Goal: Task Accomplishment & Management: Use online tool/utility

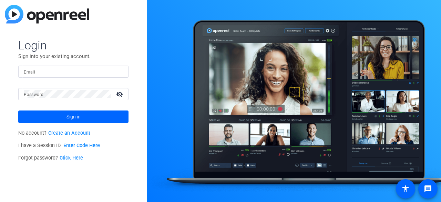
click at [88, 72] on input "Email" at bounding box center [73, 71] width 99 height 8
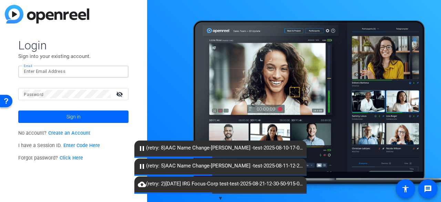
click at [88, 145] on link "Enter Code Here" at bounding box center [81, 145] width 37 height 6
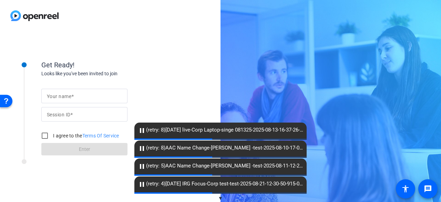
click at [107, 98] on input "Your name" at bounding box center [84, 96] width 75 height 8
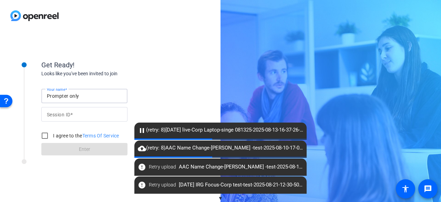
type input "Prompter only"
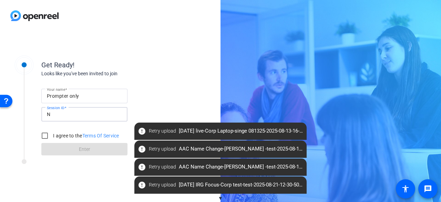
type input "NThz"
click at [42, 138] on input "I agree to the Terms Of Service" at bounding box center [45, 135] width 14 height 14
checkbox input "true"
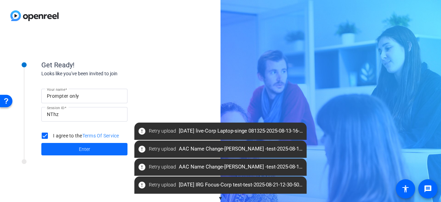
click at [58, 148] on span at bounding box center [84, 149] width 86 height 17
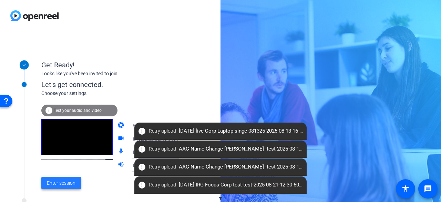
click at [60, 182] on span "Enter session" at bounding box center [61, 182] width 29 height 7
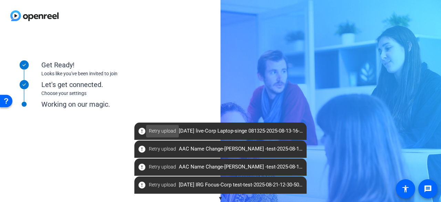
click at [163, 128] on span "Retry upload" at bounding box center [162, 130] width 27 height 7
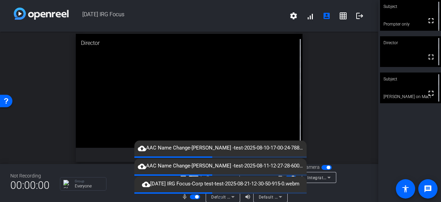
click at [155, 126] on div "fullscreen" at bounding box center [189, 98] width 227 height 128
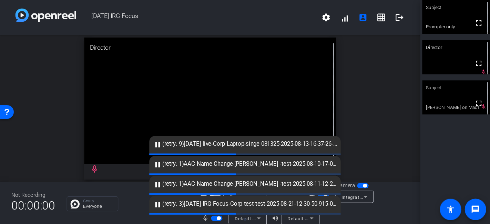
scroll to position [8, 0]
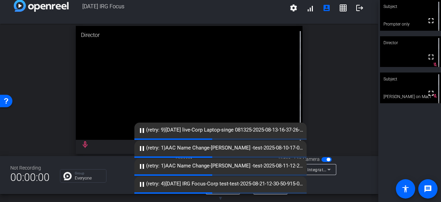
click at [323, 160] on span "button" at bounding box center [326, 159] width 10 height 5
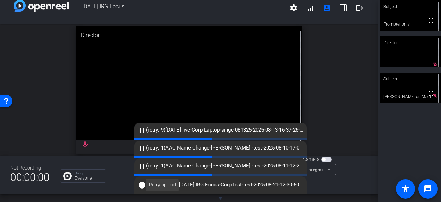
drag, startPoint x: 142, startPoint y: 131, endPoint x: 165, endPoint y: 186, distance: 59.9
click at [165, 186] on div "▼ error Retry upload 2025 September IRG Focus-Corp test-test-2025-08-21-12-30-5…" at bounding box center [220, 162] width 441 height 80
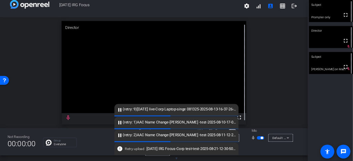
scroll to position [0, 0]
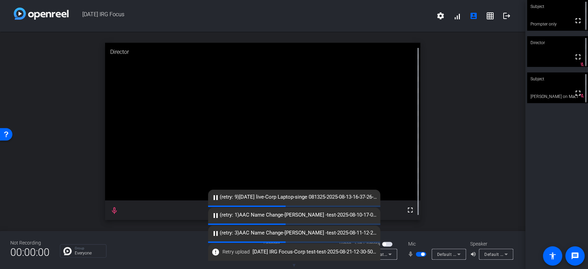
click at [418, 201] on span "button" at bounding box center [421, 253] width 10 height 5
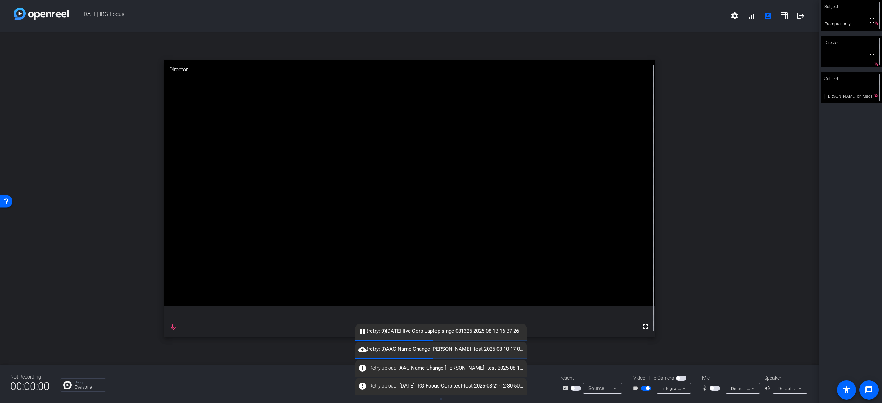
click at [441, 201] on span "button" at bounding box center [647, 388] width 3 height 3
click at [441, 201] on span "button" at bounding box center [646, 388] width 10 height 5
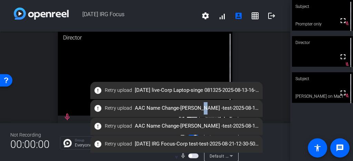
click at [195, 114] on span "error Retry upload AAC Name Change-Brian -test-2025-08-10-17-00-24-788-0.webm" at bounding box center [176, 108] width 172 height 12
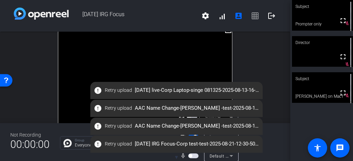
click at [253, 91] on span "error Retry upload 2025 August live-Corp Laptop-singe 081325-2025-08-13-16-37-2…" at bounding box center [176, 90] width 172 height 12
click at [116, 90] on span "Retry upload" at bounding box center [118, 90] width 27 height 7
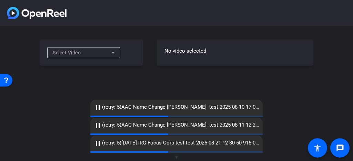
click at [115, 54] on icon at bounding box center [113, 53] width 8 height 8
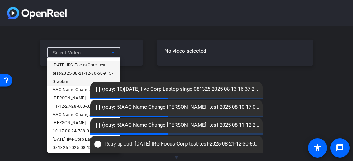
click at [102, 66] on span "[DATE] IRG Focus-Corp test-test-2025-08-21-12-30-50-915-0.webm" at bounding box center [84, 73] width 62 height 25
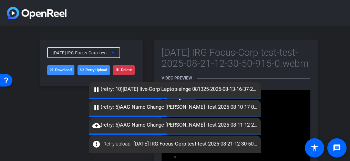
click at [125, 71] on button "Delete" at bounding box center [124, 70] width 22 height 10
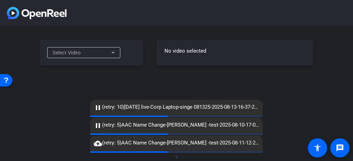
click at [115, 55] on icon at bounding box center [113, 53] width 8 height 8
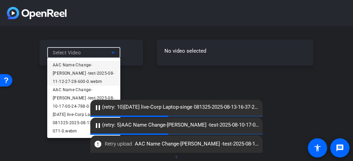
click at [109, 68] on span "AAC Name Change-[PERSON_NAME] -test-2025-08-11-12-27-28-600-0.webm" at bounding box center [84, 73] width 62 height 25
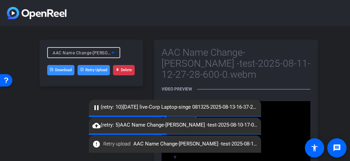
click at [117, 66] on button "Delete" at bounding box center [124, 70] width 22 height 10
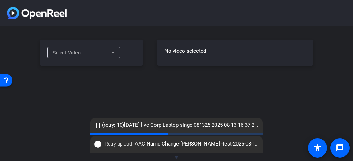
click at [113, 55] on icon at bounding box center [113, 53] width 8 height 8
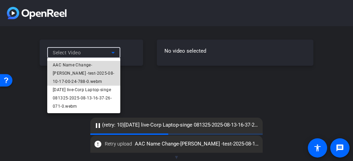
click at [107, 69] on span "AAC Name Change-[PERSON_NAME] -test-2025-08-10-17-00-24-788-0.webm" at bounding box center [84, 73] width 62 height 25
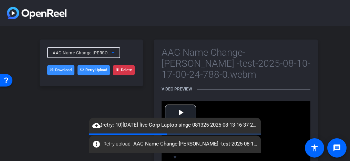
click at [121, 68] on button "Delete" at bounding box center [124, 70] width 22 height 10
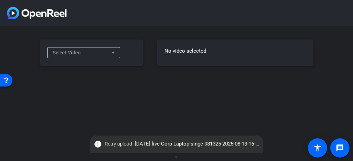
click at [118, 52] on div "Select Video" at bounding box center [83, 52] width 73 height 11
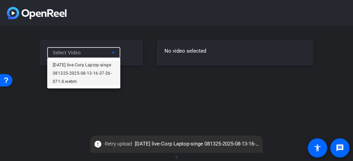
click at [111, 74] on span "[DATE] live-Corp Laptop-singe 081325-2025-08-13-16-37-26-071-0.webm" at bounding box center [84, 73] width 62 height 25
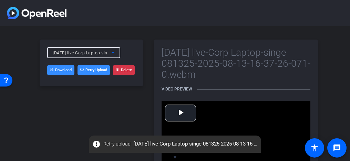
click at [126, 68] on button "Delete" at bounding box center [124, 70] width 22 height 10
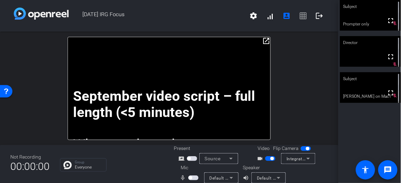
click at [225, 32] on div "open_in_new September video script – full length (<5 minutes) When you hear the…" at bounding box center [169, 89] width 338 height 114
drag, startPoint x: 219, startPoint y: 41, endPoint x: 229, endPoint y: 64, distance: 24.8
click at [229, 64] on div "September video script – full length (<5 minutes) When you hear the term “FOMO”…" at bounding box center [169, 88] width 203 height 103
click at [264, 43] on mat-icon "open_in_new" at bounding box center [266, 41] width 8 height 8
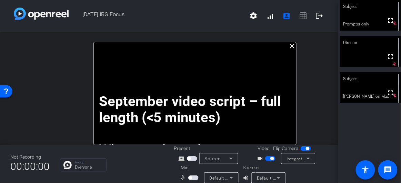
drag, startPoint x: 231, startPoint y: 42, endPoint x: 257, endPoint y: 65, distance: 34.9
click at [257, 65] on div "September video script – full length (<5 minutes) When you hear the term “FOMO”…" at bounding box center [194, 93] width 203 height 103
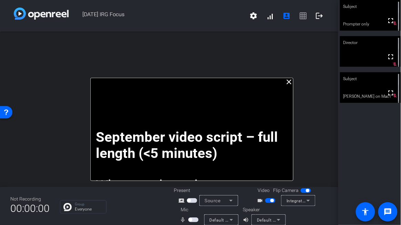
drag, startPoint x: 250, startPoint y: 51, endPoint x: 247, endPoint y: 92, distance: 41.1
click at [247, 92] on div "September video script – full length (<5 minutes) When you hear the term “FOMO”…" at bounding box center [191, 129] width 203 height 103
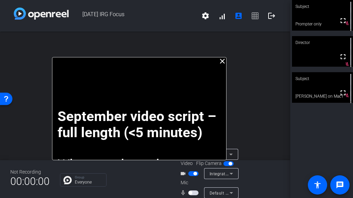
drag, startPoint x: 200, startPoint y: 68, endPoint x: 172, endPoint y: 86, distance: 33.9
click at [172, 86] on div "September video script – full length (<5 minutes) When you hear the term “FOMO”…" at bounding box center [139, 108] width 174 height 103
click at [225, 85] on div "close September video script – full length (<5 minutes) When you hear the term …" at bounding box center [145, 96] width 290 height 129
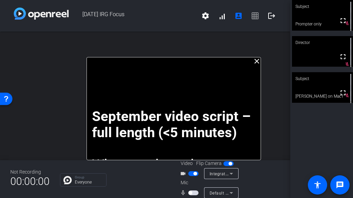
drag, startPoint x: 199, startPoint y: 69, endPoint x: 233, endPoint y: 75, distance: 34.9
click at [233, 75] on div "September video script – full length (<5 minutes) When you hear the term “FOMO”…" at bounding box center [173, 108] width 174 height 103
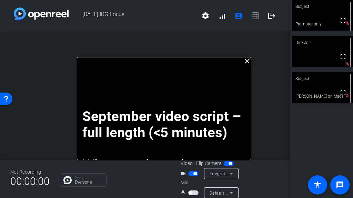
drag, startPoint x: 227, startPoint y: 59, endPoint x: 217, endPoint y: 89, distance: 31.8
click at [217, 89] on div "September video script – full length (<5 minutes) When you hear the term “FOMO”…" at bounding box center [164, 108] width 174 height 103
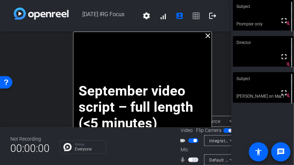
drag, startPoint x: 171, startPoint y: 55, endPoint x: 179, endPoint y: 49, distance: 10.1
click at [179, 49] on div "September video script – full length (<5 minutes) When you hear the term “FOMO”…" at bounding box center [142, 83] width 139 height 103
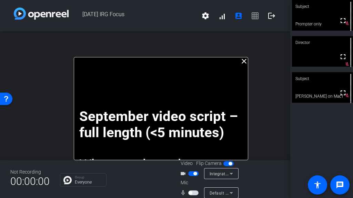
drag, startPoint x: 215, startPoint y: 54, endPoint x: 204, endPoint y: 88, distance: 36.0
click at [204, 88] on div "September video script – full length (<5 minutes) When you hear the term “FOMO”…" at bounding box center [161, 108] width 174 height 103
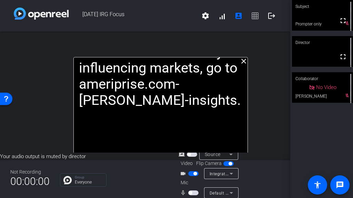
click at [211, 48] on div "close September video script – full length (<5 minutes) When you hear the term …" at bounding box center [145, 92] width 290 height 121
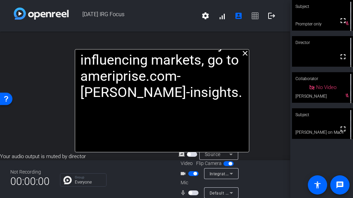
drag, startPoint x: 198, startPoint y: 65, endPoint x: 199, endPoint y: 100, distance: 35.2
click at [199, 100] on p "If you want to learn more about the dynamics that we believe are currently infl…" at bounding box center [161, 52] width 163 height 97
